Goal: Find specific page/section: Find specific page/section

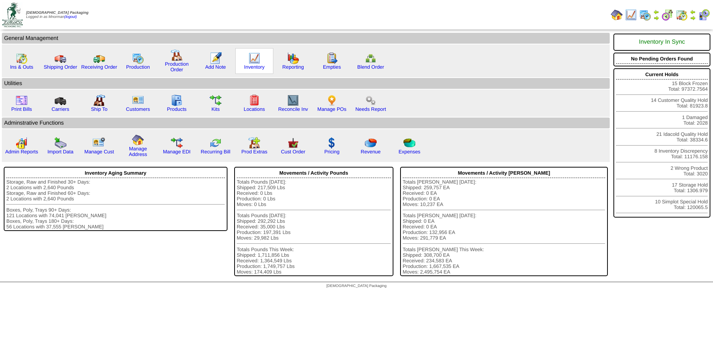
click at [258, 56] on img at bounding box center [254, 58] width 12 height 12
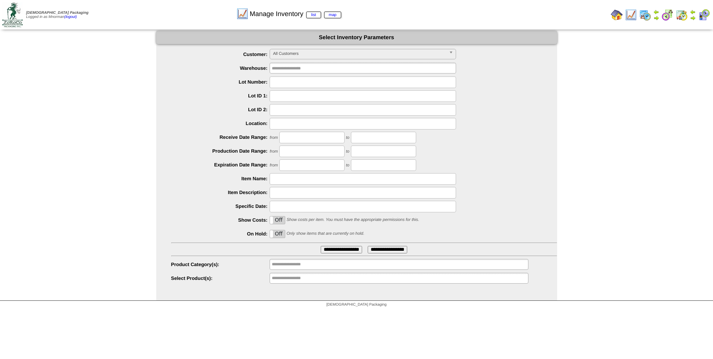
click at [292, 277] on input "**********" at bounding box center [296, 277] width 48 height 9
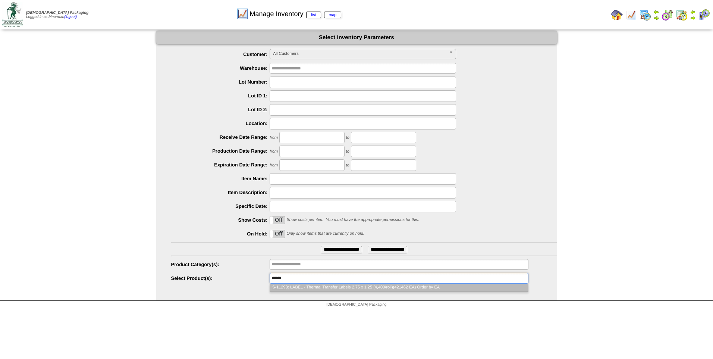
type input "******"
click at [296, 290] on li "S-1129 3: LABEL - Thermal Transfer Labels 2.75 x 1.25 (4,400/roll)(421462 EA) O…" at bounding box center [399, 287] width 258 height 8
